Goal: Transaction & Acquisition: Purchase product/service

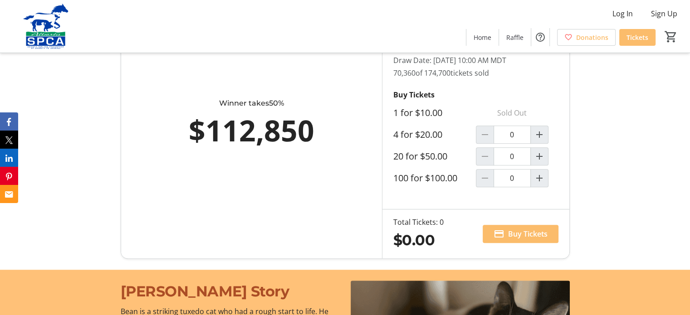
scroll to position [544, 0]
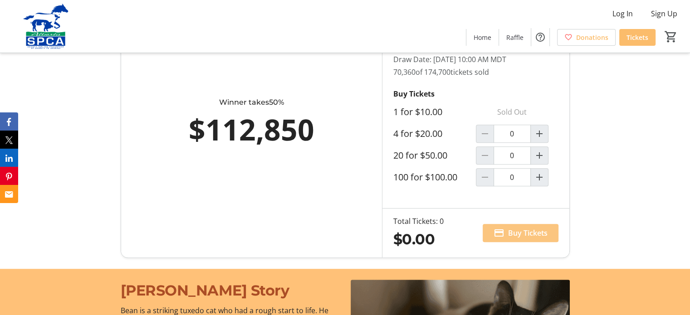
click at [528, 228] on span "Buy Tickets" at bounding box center [527, 233] width 39 height 11
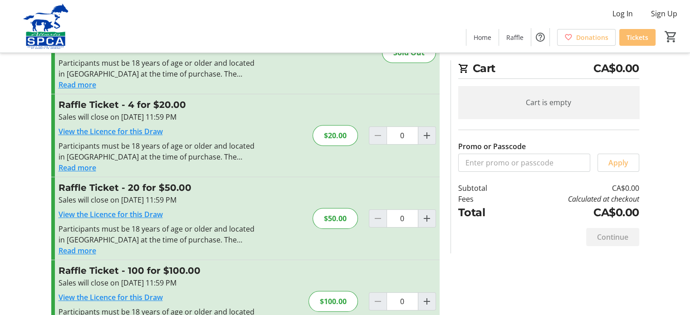
scroll to position [102, 0]
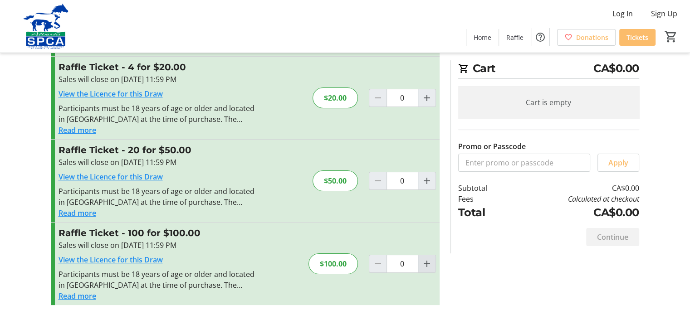
click at [428, 262] on mat-icon "Increment by one" at bounding box center [426, 264] width 11 height 11
type input "1"
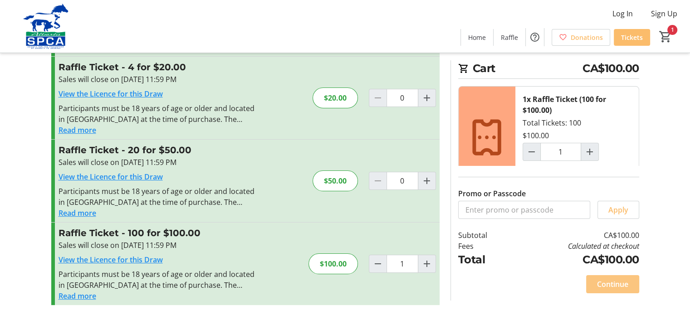
click at [614, 276] on span at bounding box center [612, 284] width 53 height 22
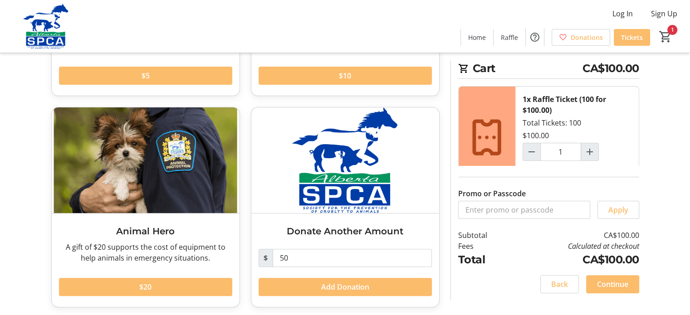
scroll to position [205, 0]
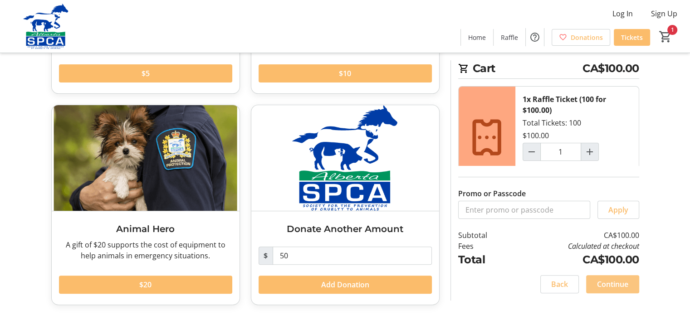
click at [622, 286] on span "Continue" at bounding box center [612, 284] width 31 height 11
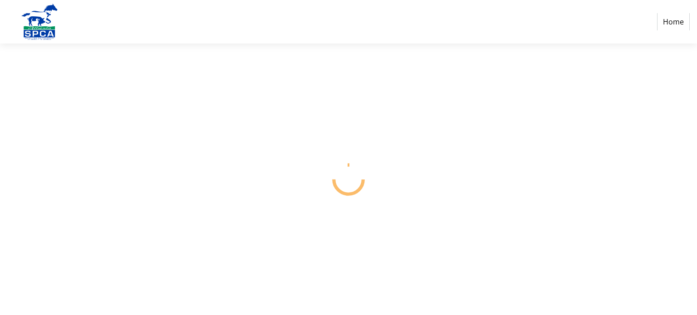
select select "CA"
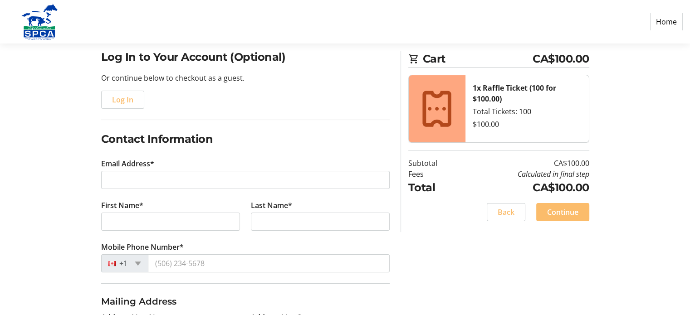
scroll to position [91, 0]
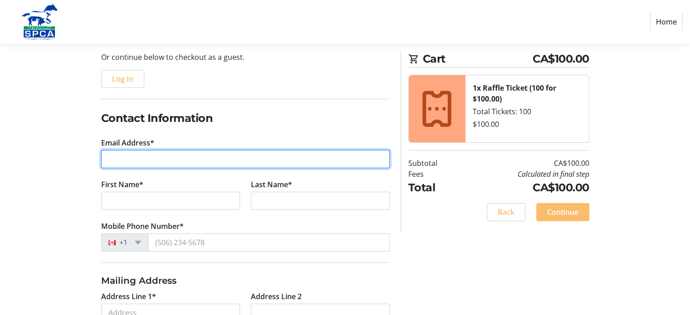
click at [131, 161] on input "Email Address*" at bounding box center [245, 159] width 288 height 18
type input "[EMAIL_ADDRESS][PERSON_NAME][DOMAIN_NAME]"
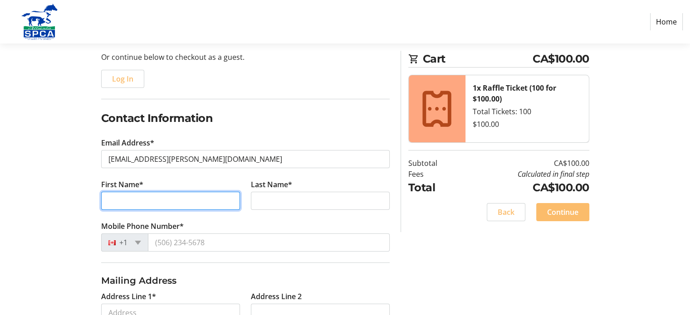
type input "[PERSON_NAME]"
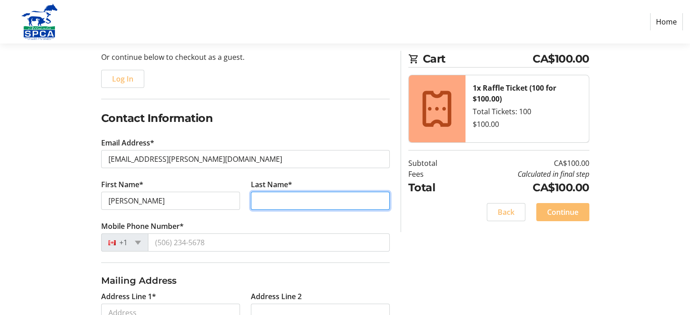
type input "[PERSON_NAME]"
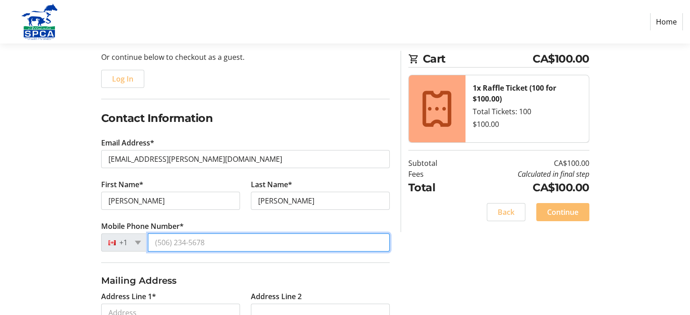
type input "[PHONE_NUMBER]"
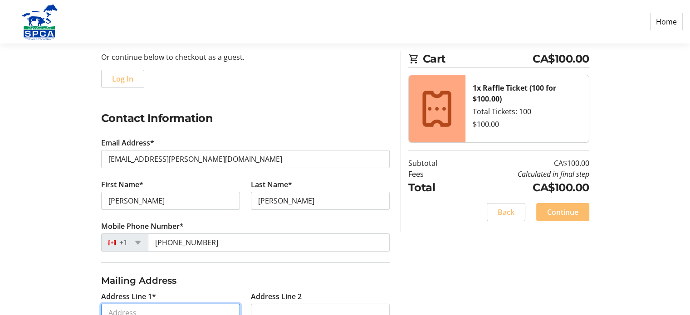
type input "[STREET_ADDRESS]"
type input "[PERSON_NAME]"
select select "AB"
type input "T9E1S3"
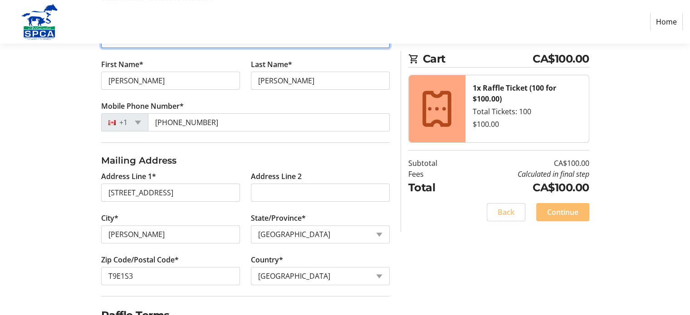
scroll to position [258, 0]
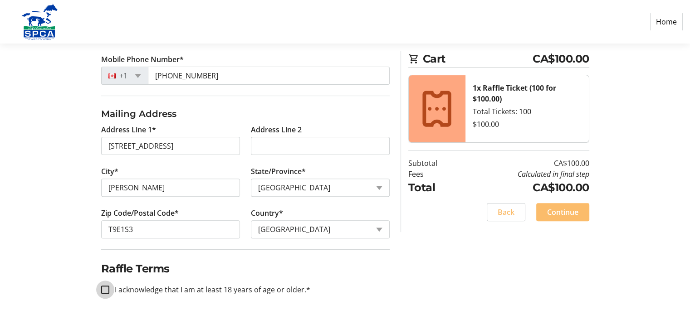
click at [103, 286] on input "I acknowledge that I am at least 18 years of age or older.*" at bounding box center [105, 290] width 8 height 8
checkbox input "true"
click at [579, 213] on span at bounding box center [562, 212] width 53 height 22
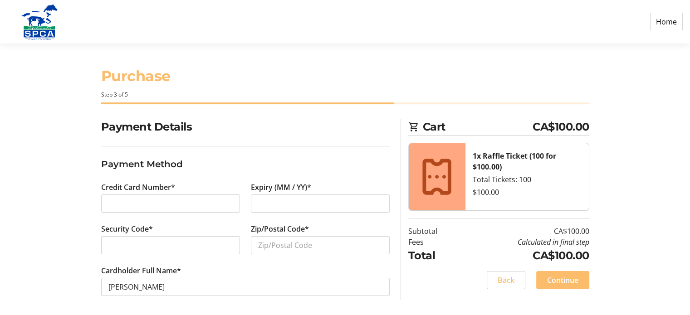
click at [278, 209] on div at bounding box center [320, 204] width 139 height 18
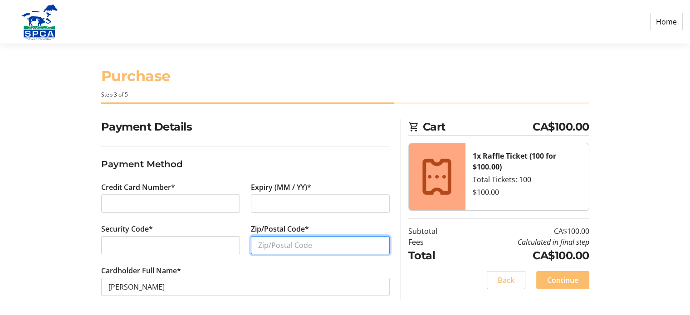
click at [275, 248] on input "Zip/Postal Code*" at bounding box center [320, 245] width 139 height 18
type input "t"
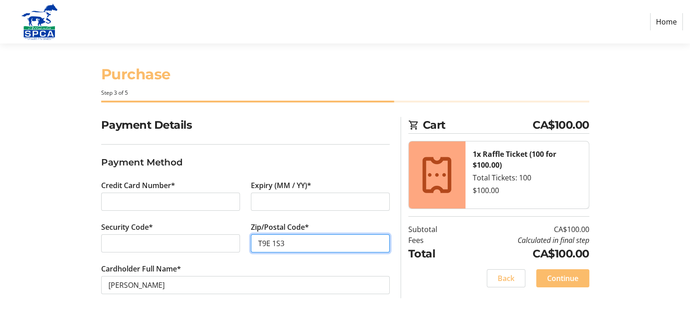
scroll to position [2, 0]
type input "T9E 1S3"
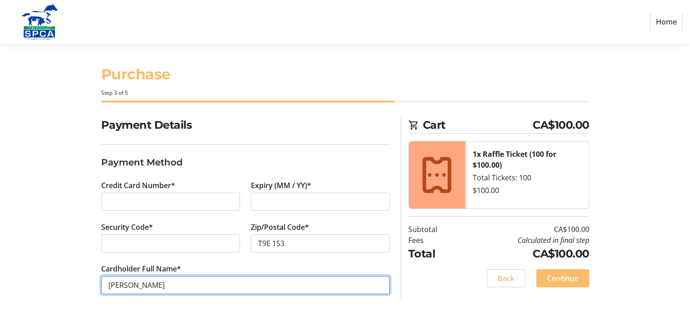
drag, startPoint x: 125, startPoint y: 284, endPoint x: 139, endPoint y: 289, distance: 15.3
click at [127, 284] on input "[PERSON_NAME]" at bounding box center [245, 285] width 288 height 18
type input "[PERSON_NAME]"
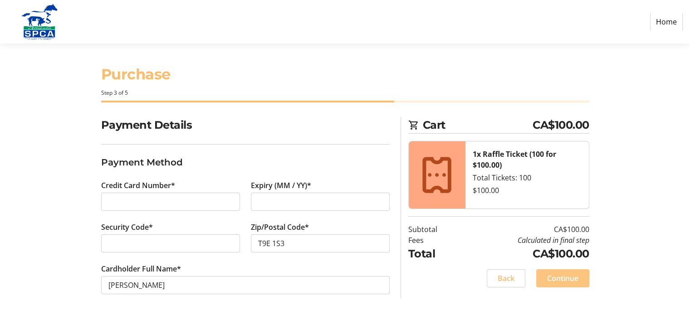
click at [575, 284] on span at bounding box center [562, 279] width 53 height 22
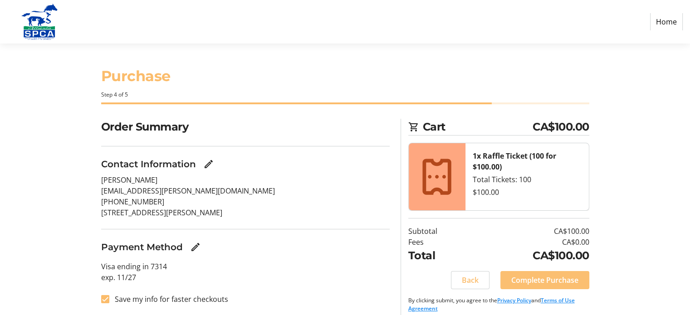
click at [547, 279] on span "Complete Purchase" at bounding box center [544, 280] width 67 height 11
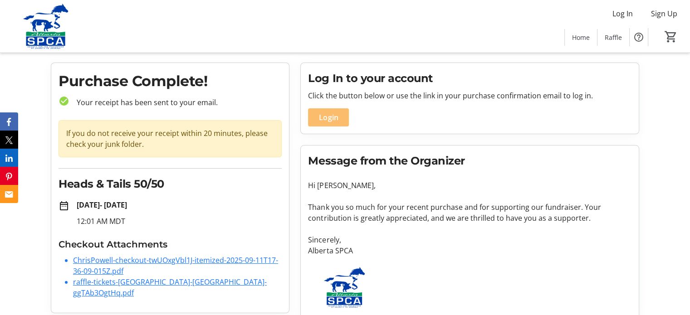
scroll to position [31, 0]
